Goal: Communication & Community: Answer question/provide support

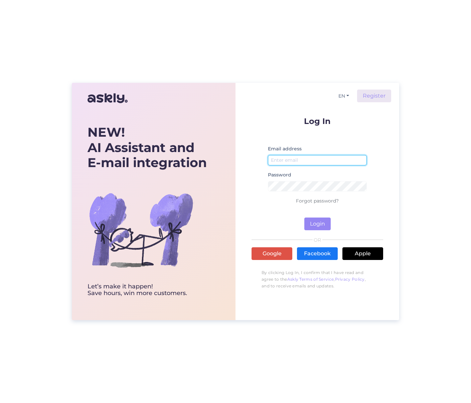
click at [285, 163] on input "email" at bounding box center [317, 160] width 99 height 10
type input "[PERSON_NAME][EMAIL_ADDRESS][DOMAIN_NAME]"
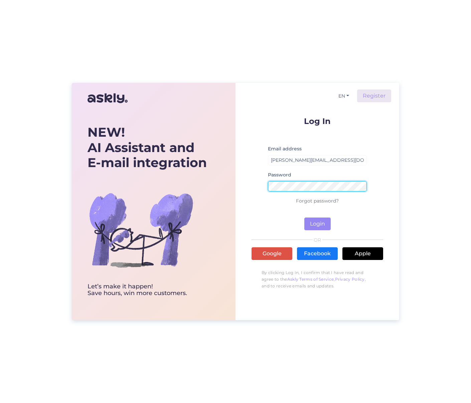
click at [304, 217] on button "Login" at bounding box center [317, 223] width 26 height 13
click at [205, 186] on div "NEW! AI Assistant and E-mail integration Let’s make it happen! Save hours, win …" at bounding box center [235, 201] width 327 height 237
click at [304, 217] on button "Login" at bounding box center [317, 223] width 26 height 13
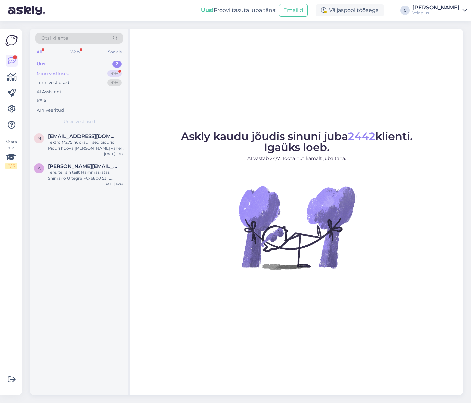
click at [71, 74] on div "Minu vestlused 99+" at bounding box center [79, 73] width 88 height 9
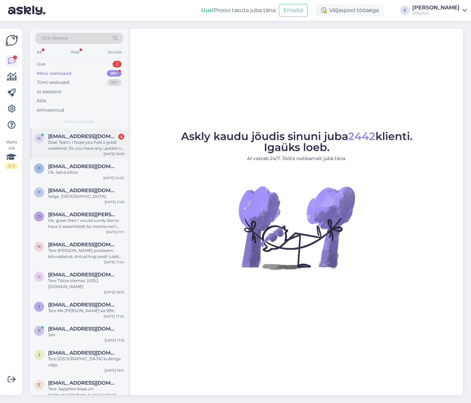
click at [99, 135] on span "[EMAIL_ADDRESS][DOMAIN_NAME]" at bounding box center [82, 136] width 69 height 6
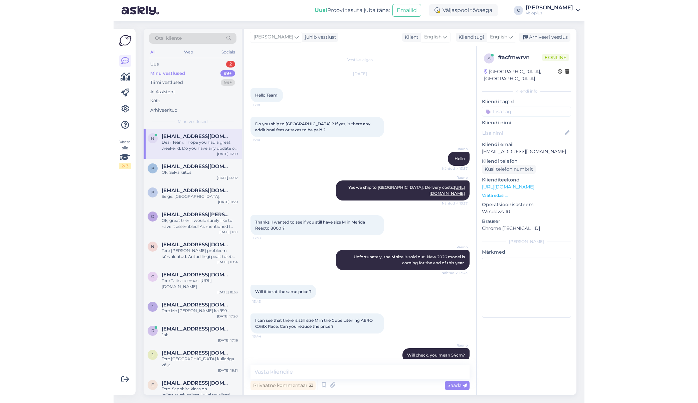
scroll to position [945, 0]
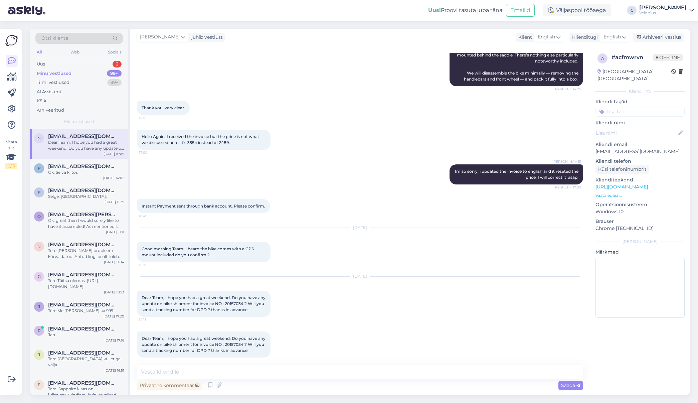
click at [260, 380] on div "Privaatne kommentaar Saada" at bounding box center [360, 385] width 446 height 13
click at [264, 368] on textarea at bounding box center [360, 372] width 446 height 14
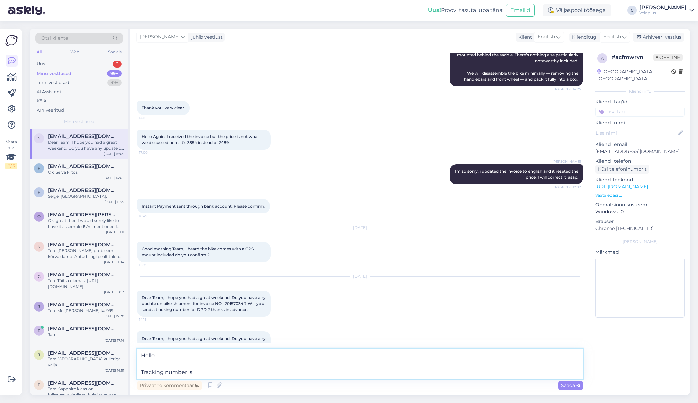
paste textarea "05605548903143"
drag, startPoint x: 263, startPoint y: 371, endPoint x: 130, endPoint y: 370, distance: 132.9
click at [130, 370] on div "Otsi kliente All Web Socials Uus 2 Minu vestlused 99+ Tiimi vestlused 99+ AI As…" at bounding box center [360, 212] width 660 height 366
paste textarea "he wheel was shipped [DATE], and the tracking number is 05605548903143. It has …"
click at [167, 372] on textarea "Hello The wheel was shipped [DATE], and the tracking number is 05605548903143. …" at bounding box center [360, 363] width 446 height 30
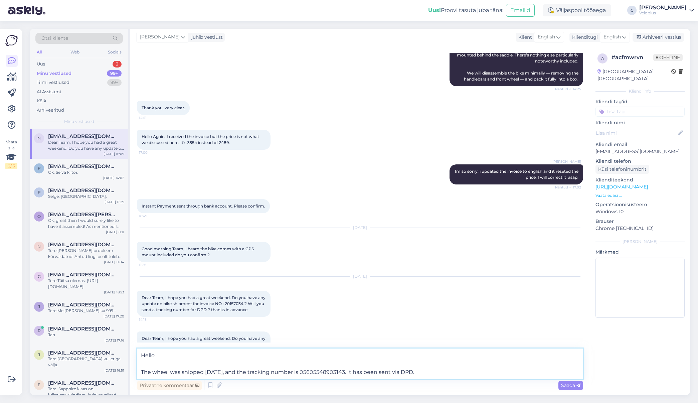
click at [167, 372] on textarea "Hello The wheel was shipped [DATE], and the tracking number is 05605548903143. …" at bounding box center [360, 363] width 446 height 30
type textarea "Hello The bike was shipped [DATE], and the tracking number is 05605548903143. I…"
click at [471, 388] on span "Saada" at bounding box center [570, 385] width 19 height 6
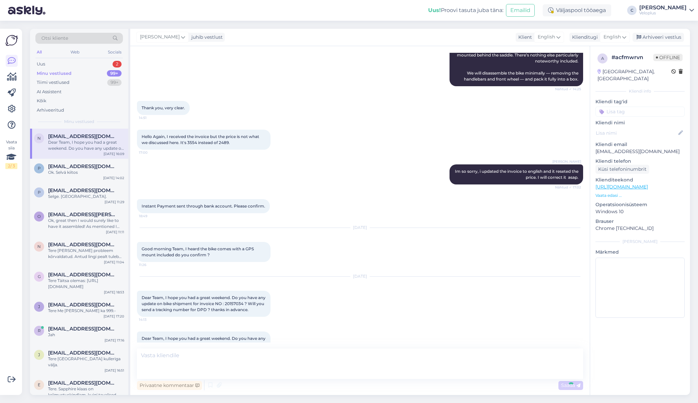
scroll to position [992, 0]
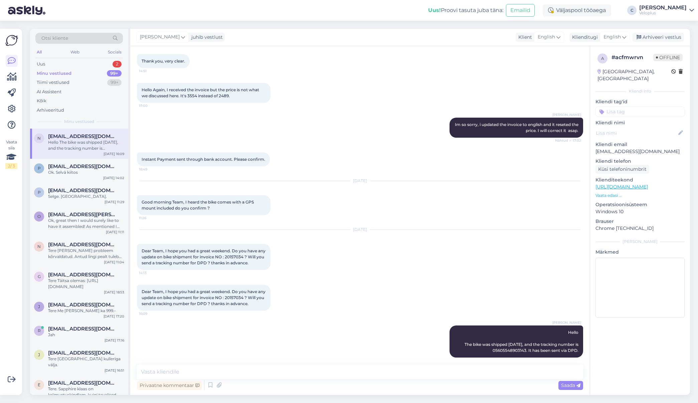
click at [92, 74] on div "Minu vestlused 99+" at bounding box center [79, 73] width 88 height 9
click at [84, 64] on div "Uus 2" at bounding box center [79, 63] width 88 height 9
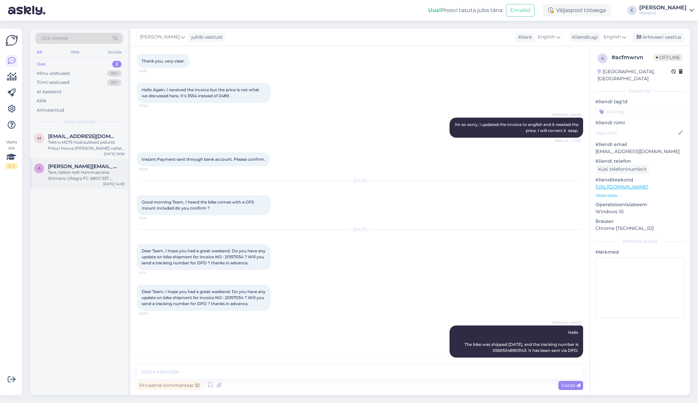
click at [93, 177] on div "Tere, tellisin teilt Hammasratas Shimano Ultegra FC-6800 53T. Rattale [PERSON_N…" at bounding box center [86, 175] width 76 height 12
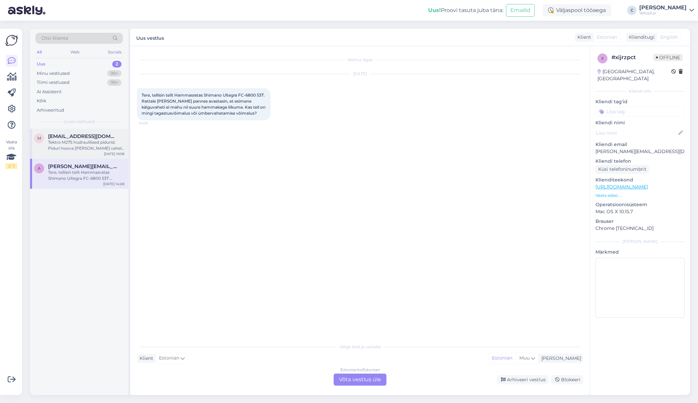
click at [99, 138] on span "[EMAIL_ADDRESS][DOMAIN_NAME]" at bounding box center [82, 136] width 69 height 6
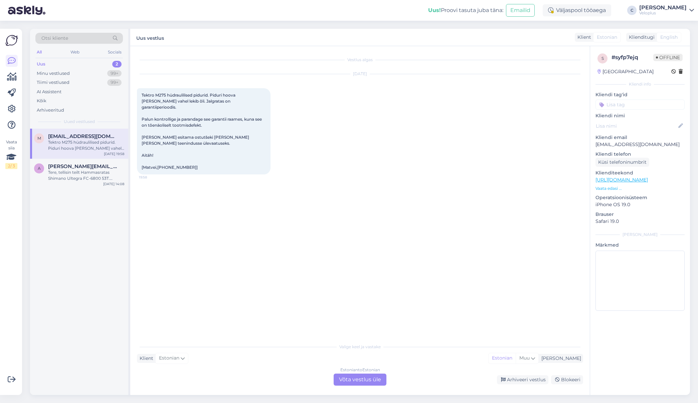
click at [366, 380] on div "Estonian to Estonian Võta vestlus üle" at bounding box center [360, 379] width 53 height 12
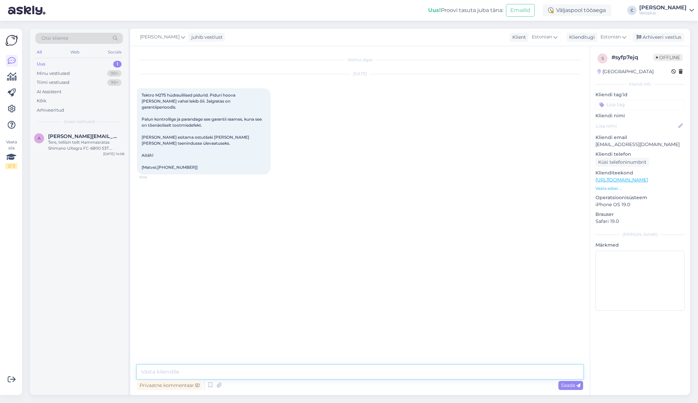
click at [277, 369] on textarea at bounding box center [360, 372] width 446 height 14
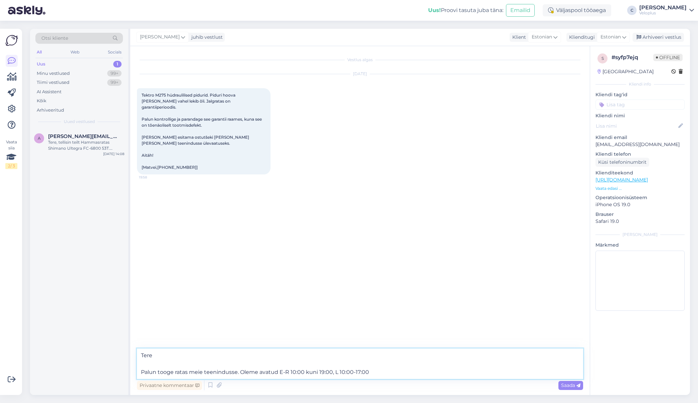
click at [406, 372] on textarea "Tere Palun tooge ratas meie teenindusse. Oleme avatud E-R 10:00 kuni 19:00, L 1…" at bounding box center [360, 363] width 446 height 30
type textarea "Tere Palun tooge ratas meie teenindusse. Oleme avatud E-R 10:00 kuni 19:00, L 1…"
click at [471, 385] on span "Saada" at bounding box center [570, 385] width 19 height 6
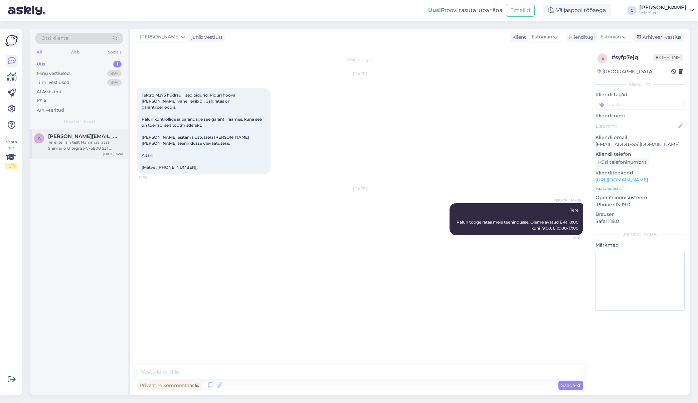
click at [78, 148] on div "Tere, tellisin teilt Hammasratas Shimano Ultegra FC-6800 53T. Rattale [PERSON_N…" at bounding box center [86, 145] width 76 height 12
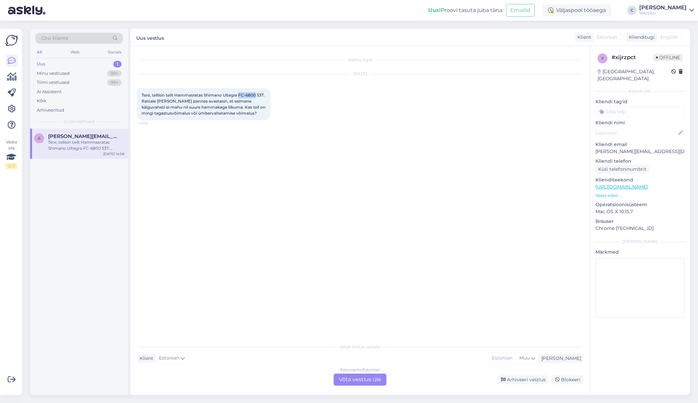
drag, startPoint x: 241, startPoint y: 95, endPoint x: 257, endPoint y: 96, distance: 15.7
click at [257, 96] on span "Tere, tellisin teilt Hammasratas Shimano Ultegra FC-6800 53T. Rattale [PERSON_N…" at bounding box center [204, 104] width 125 height 23
copy span "FC-6800"
click at [287, 358] on div "Klient Estonian Mina Estonian Muu" at bounding box center [360, 358] width 446 height 9
